Goal: Obtain resource: Obtain resource

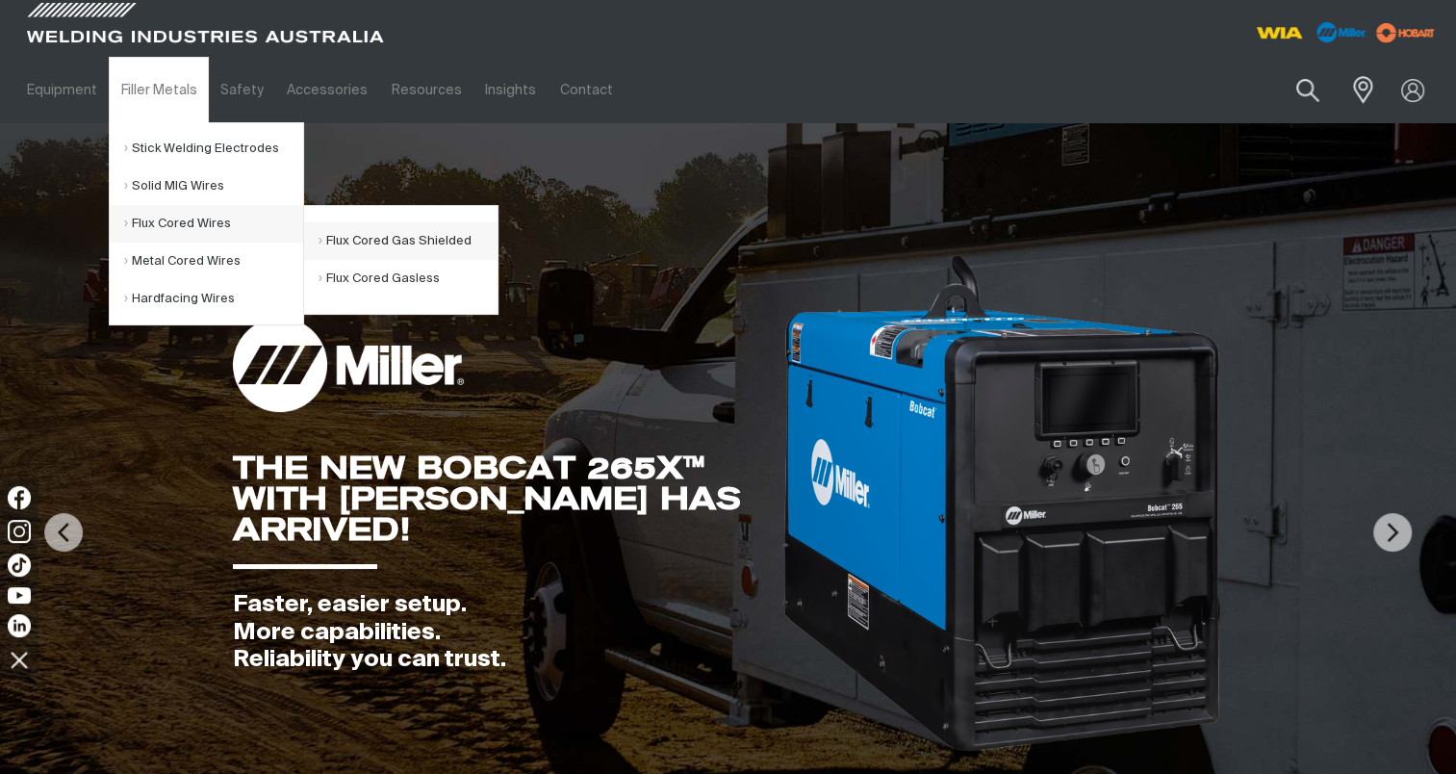
click at [370, 237] on link "Flux Cored Gas Shielded" at bounding box center [408, 241] width 179 height 38
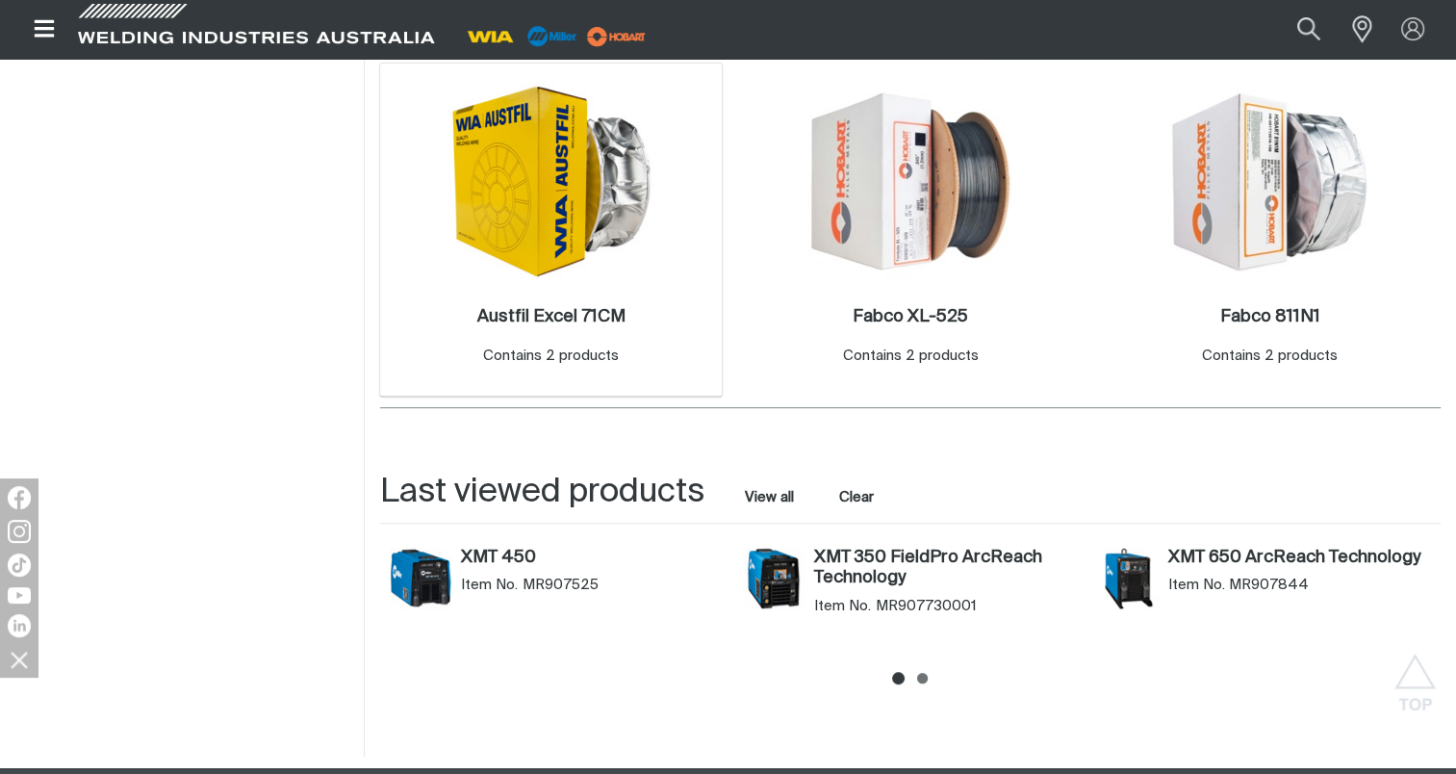
scroll to position [674, 0]
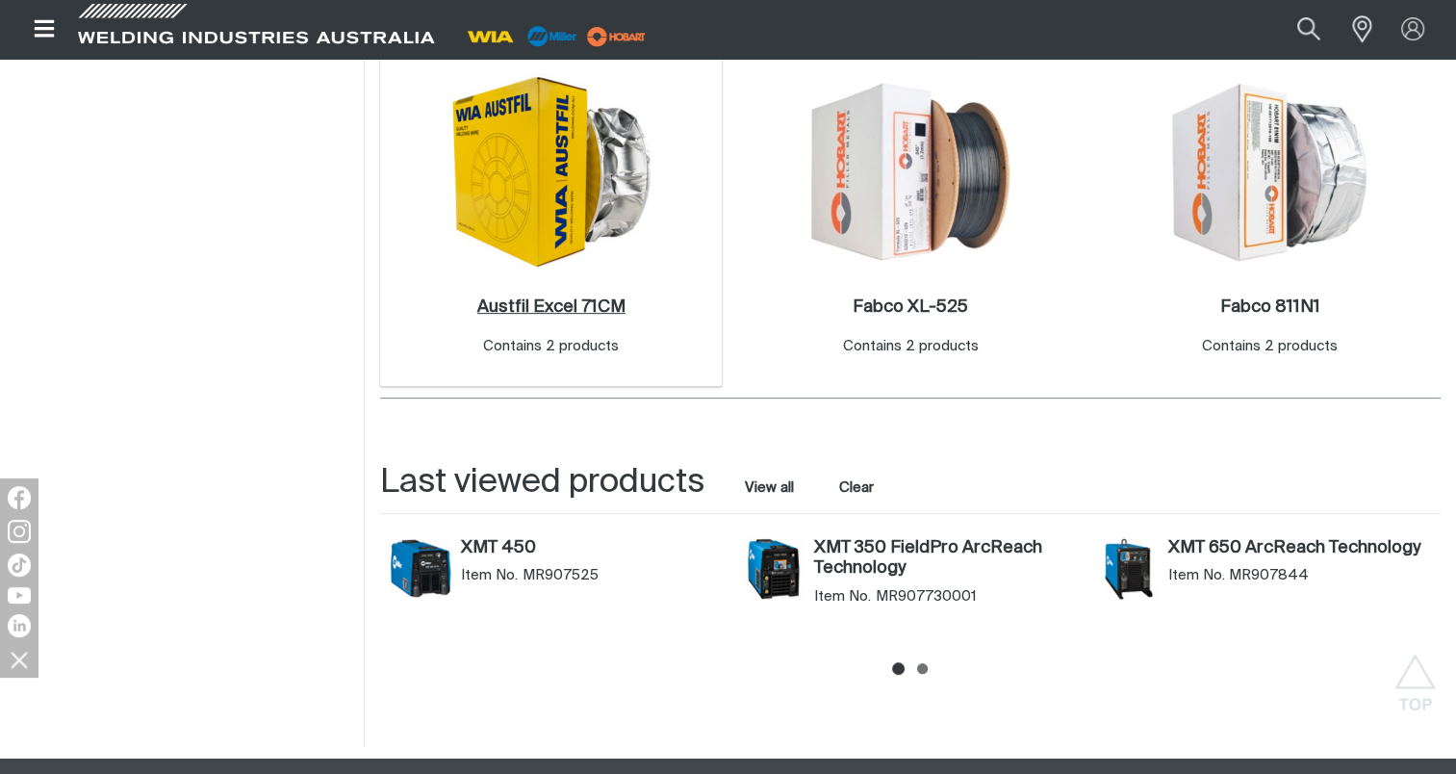
click at [547, 308] on h2 "Austfil Excel 71CM ." at bounding box center [551, 306] width 148 height 17
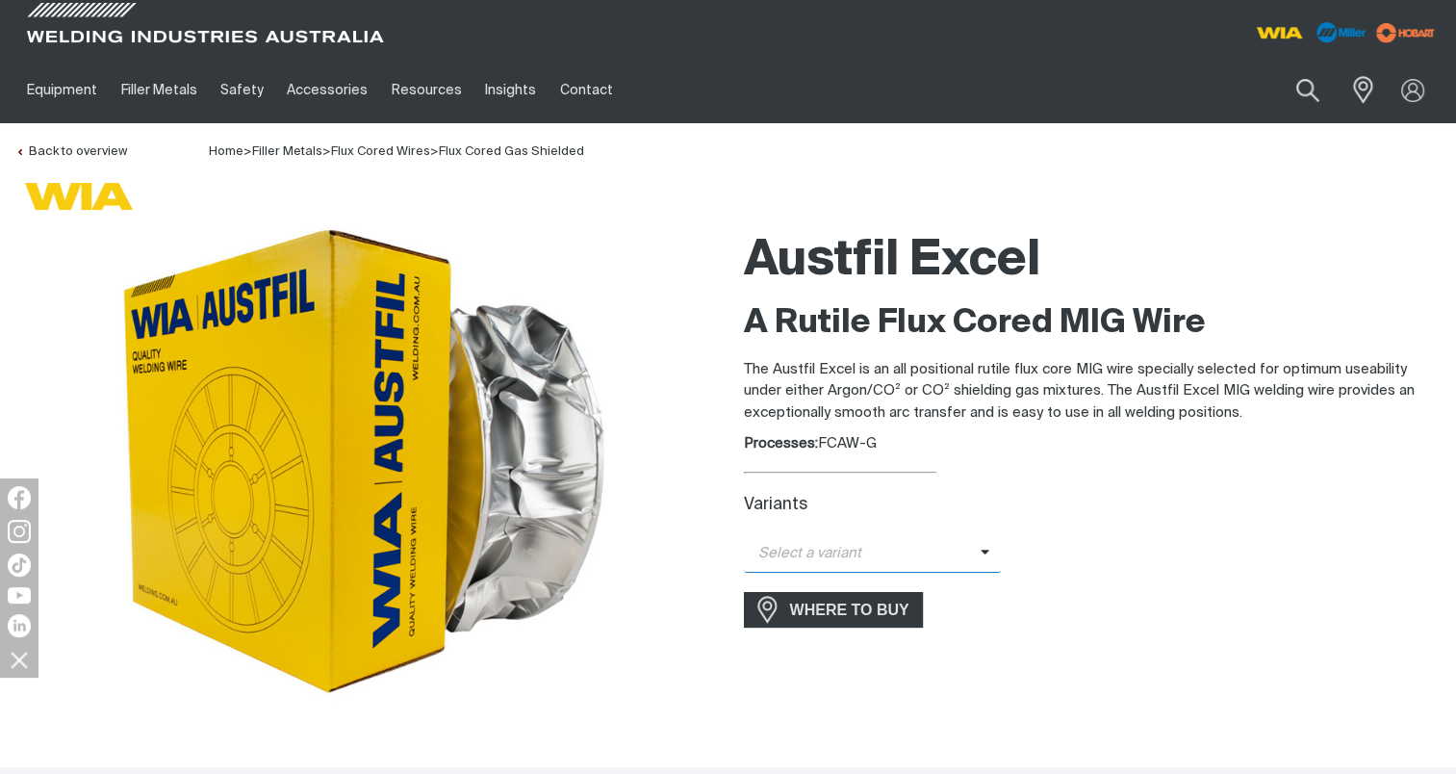
click at [982, 552] on icon at bounding box center [986, 552] width 10 height 14
click at [886, 611] on span "Austfil Excel - 1.6mm (15kg)" at bounding box center [873, 616] width 258 height 29
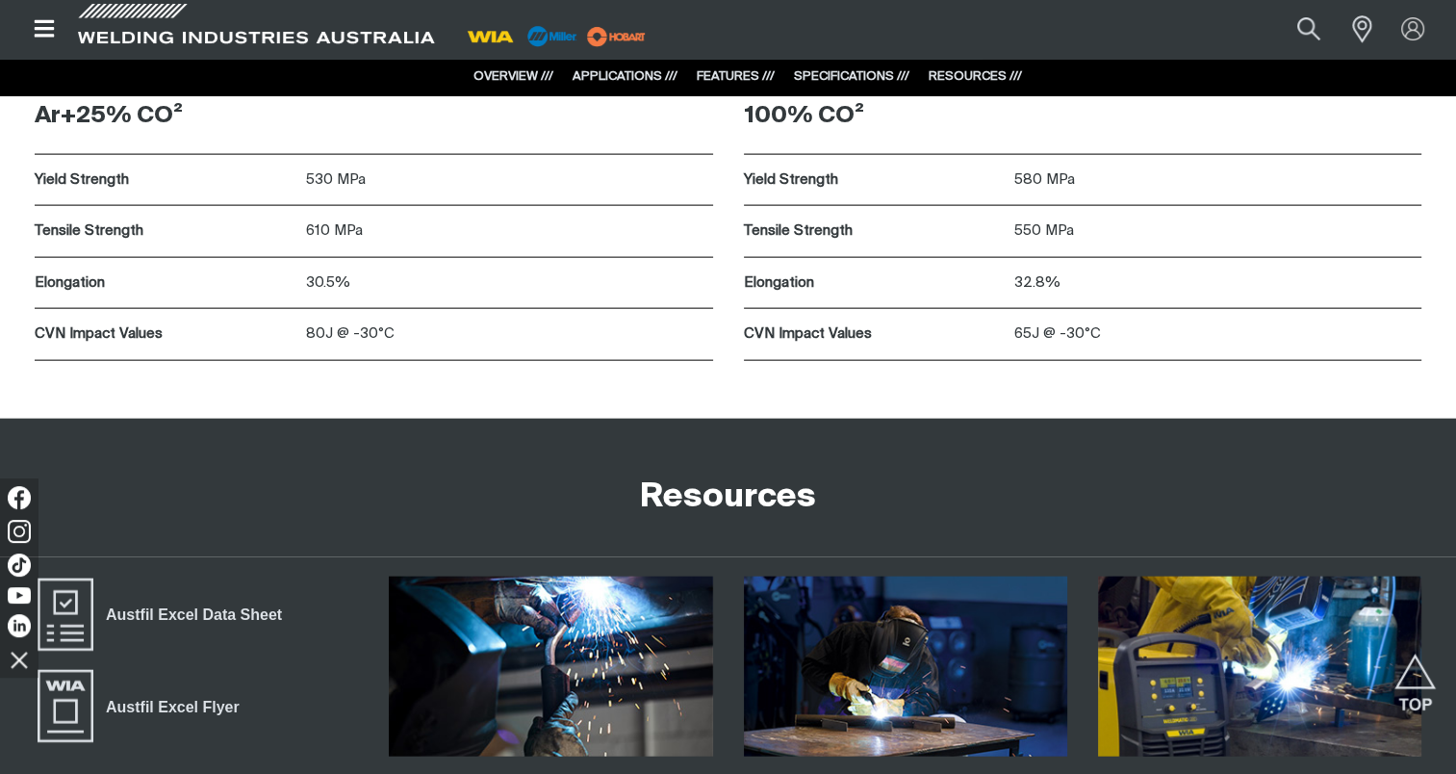
scroll to position [4497, 0]
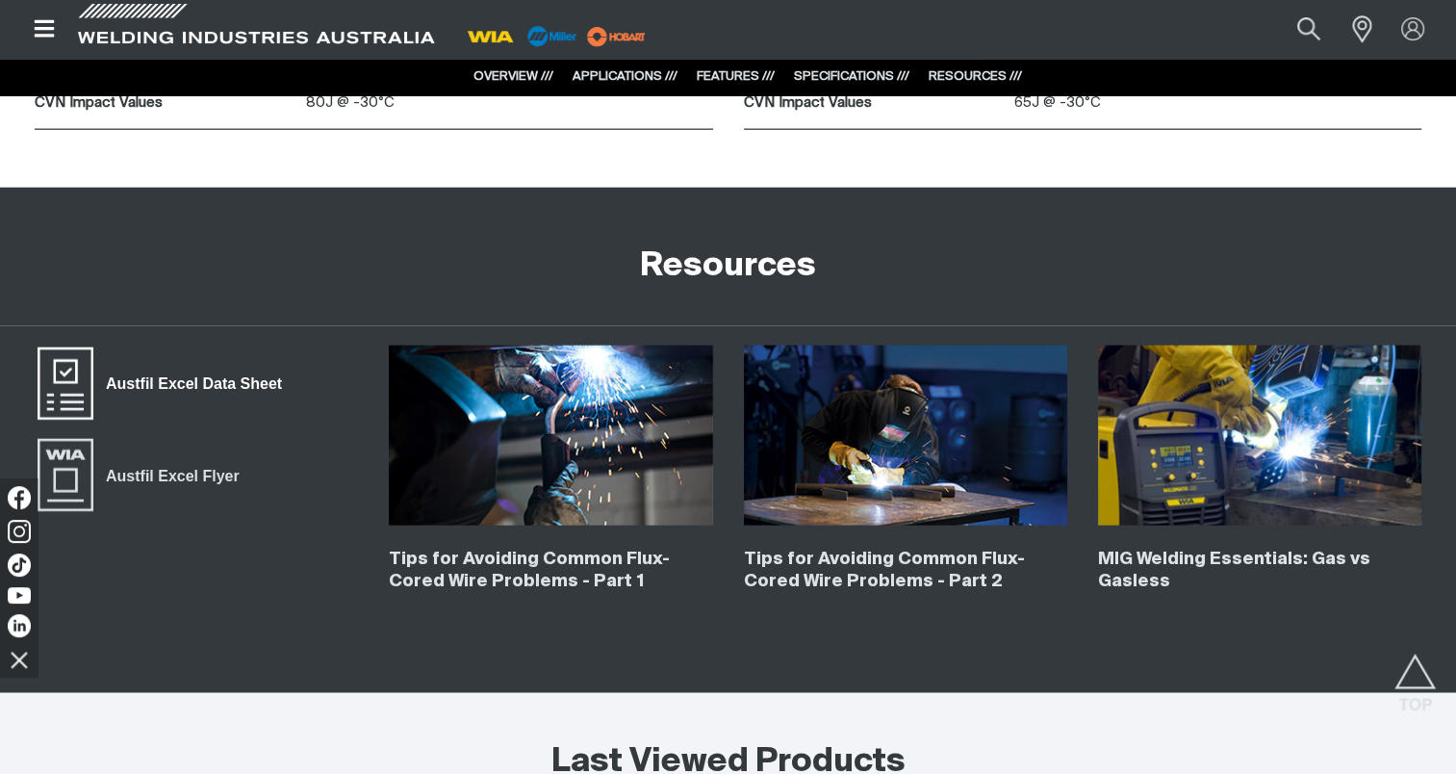
click at [172, 381] on span "Austfil Excel Data Sheet" at bounding box center [193, 384] width 201 height 25
